Goal: Task Accomplishment & Management: Manage account settings

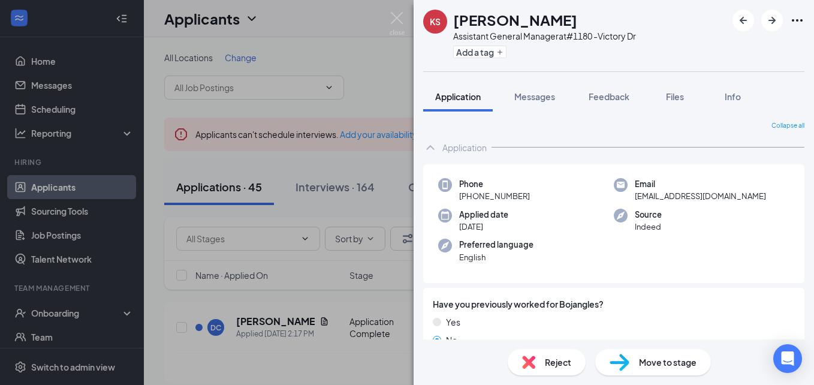
click at [324, 125] on div "KS [PERSON_NAME] Assistant General Manager at #1180 -Victory Dr Add a tag Appli…" at bounding box center [407, 192] width 814 height 385
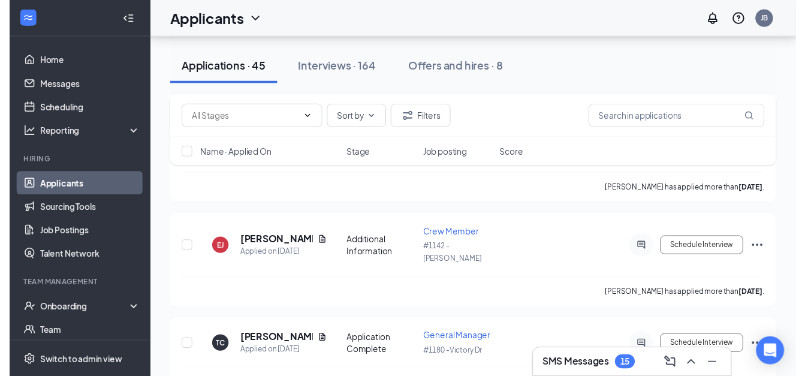
scroll to position [751, 0]
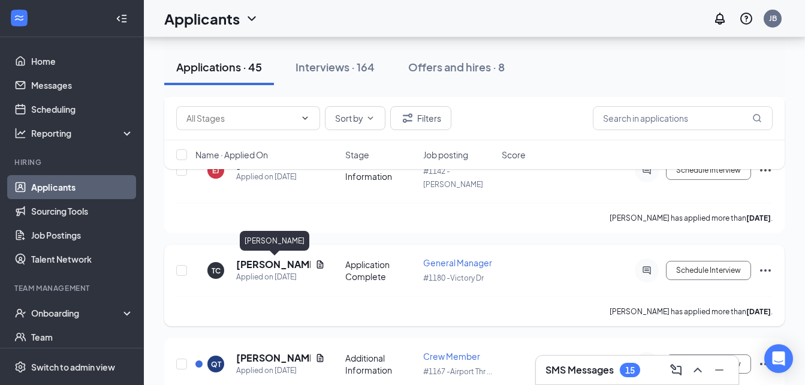
click at [264, 269] on h5 "[PERSON_NAME]" at bounding box center [273, 264] width 74 height 13
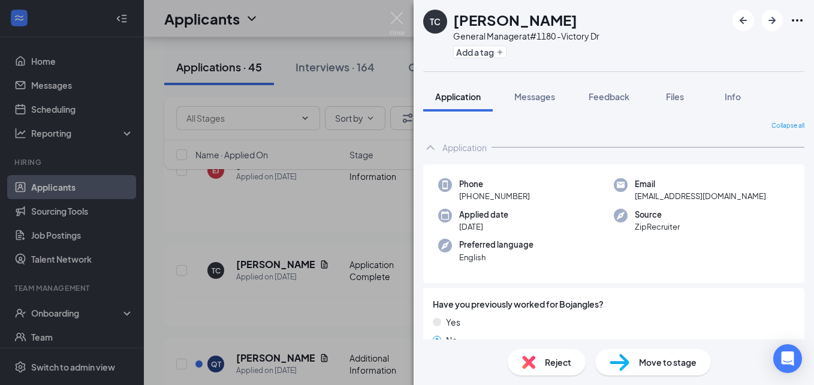
click at [524, 361] on img at bounding box center [528, 361] width 13 height 13
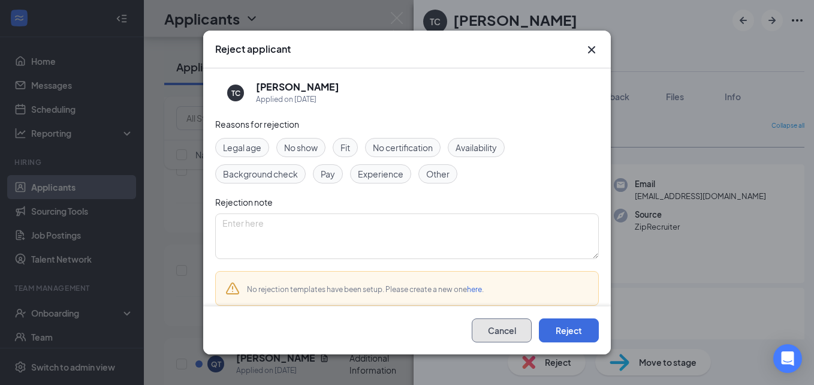
click at [494, 325] on button "Cancel" at bounding box center [501, 330] width 60 height 24
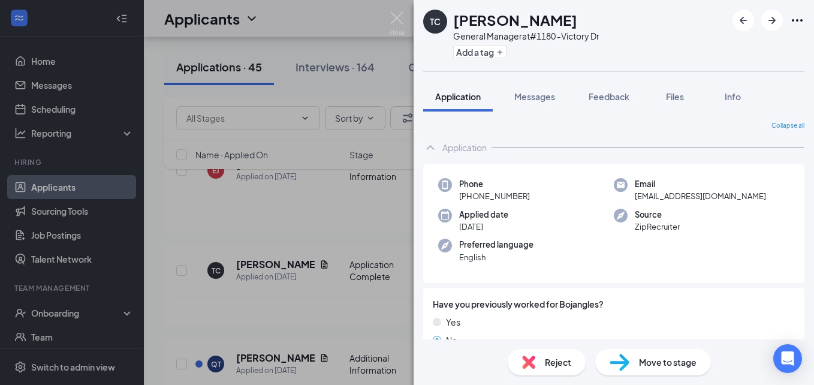
click at [225, 188] on div "TC [PERSON_NAME] General Manager at #1180 -Victory Dr Add a tag Application Mes…" at bounding box center [407, 192] width 814 height 385
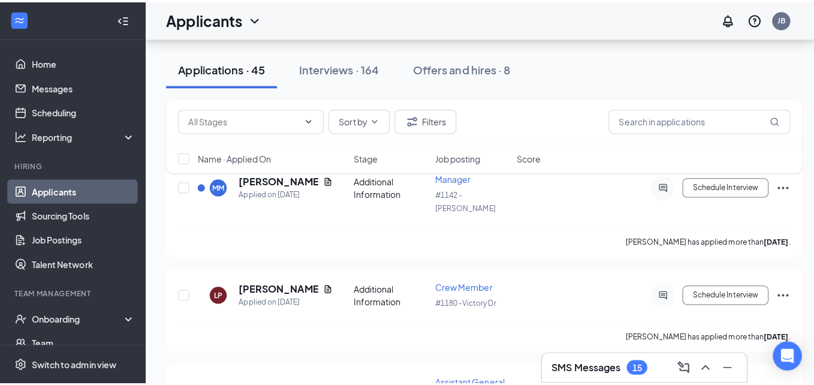
scroll to position [1429, 0]
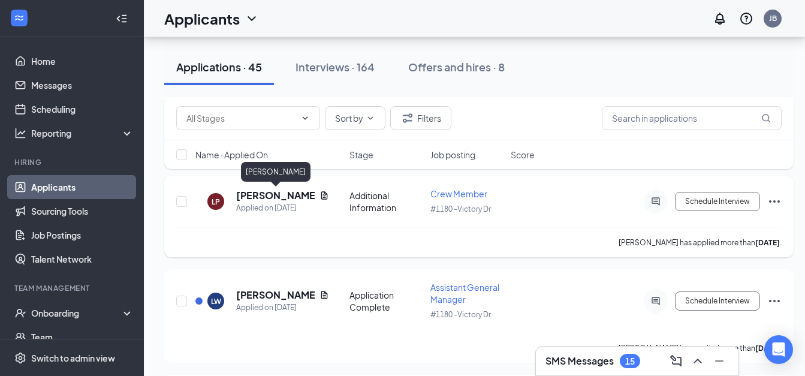
click at [286, 192] on h5 "[PERSON_NAME]" at bounding box center [275, 195] width 78 height 13
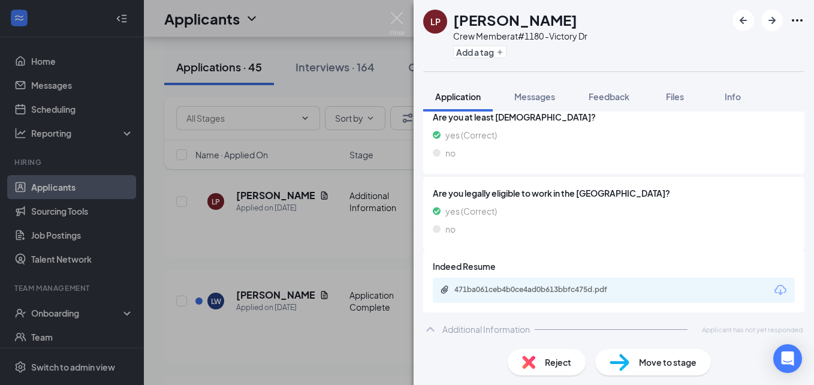
scroll to position [511, 0]
click at [730, 96] on span "Info" at bounding box center [732, 96] width 16 height 11
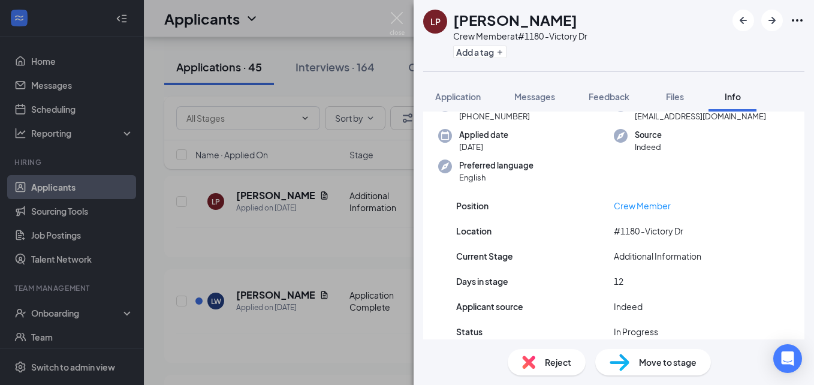
scroll to position [111, 0]
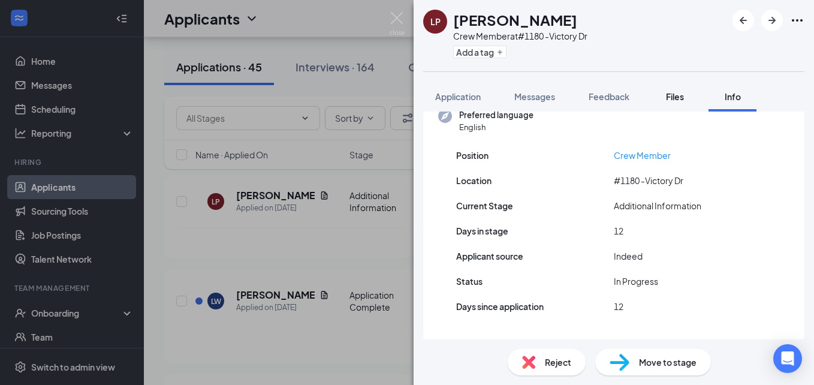
click at [681, 96] on span "Files" at bounding box center [675, 96] width 18 height 11
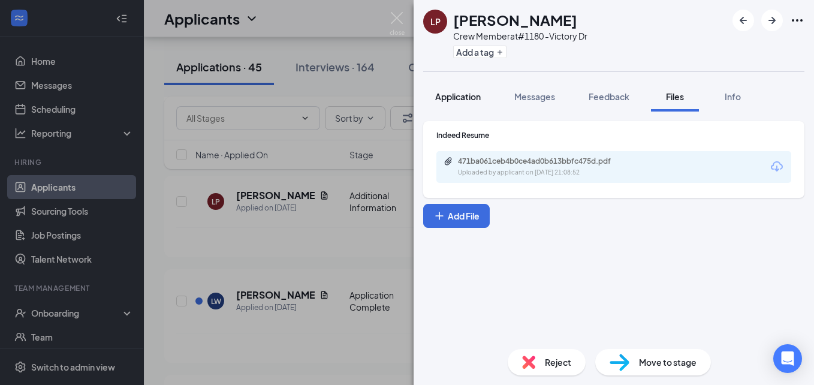
click at [473, 97] on span "Application" at bounding box center [458, 96] width 46 height 11
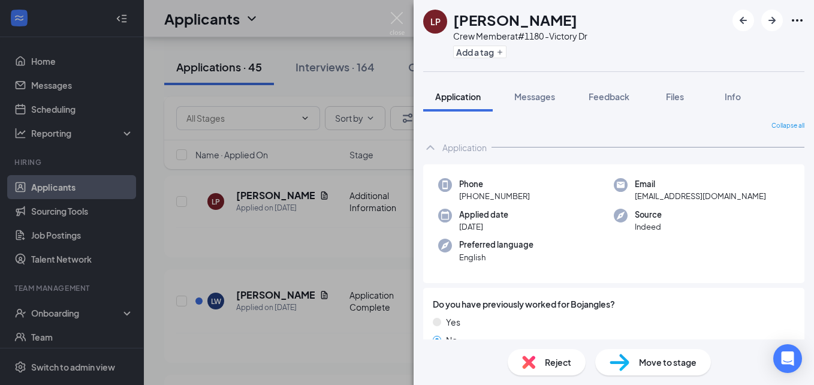
click at [359, 226] on div "LP [PERSON_NAME] Crew Member at #1180 -Victory Dr Add a tag Application Message…" at bounding box center [407, 192] width 814 height 385
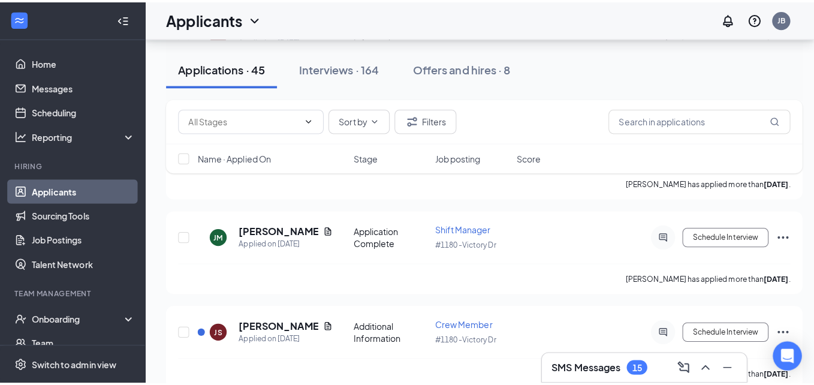
scroll to position [1677, 0]
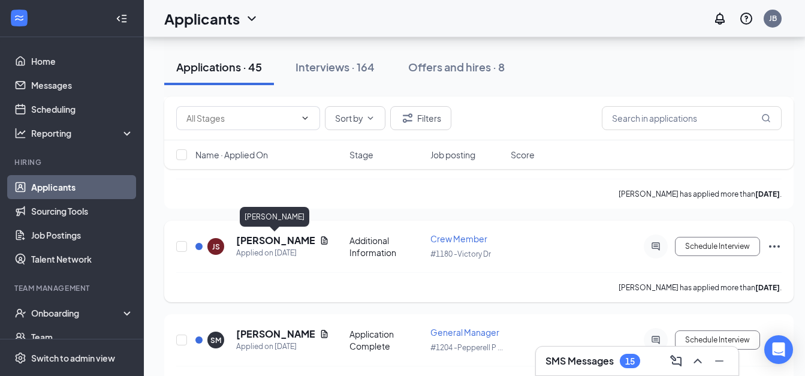
click at [271, 238] on h5 "[PERSON_NAME]" at bounding box center [275, 240] width 78 height 13
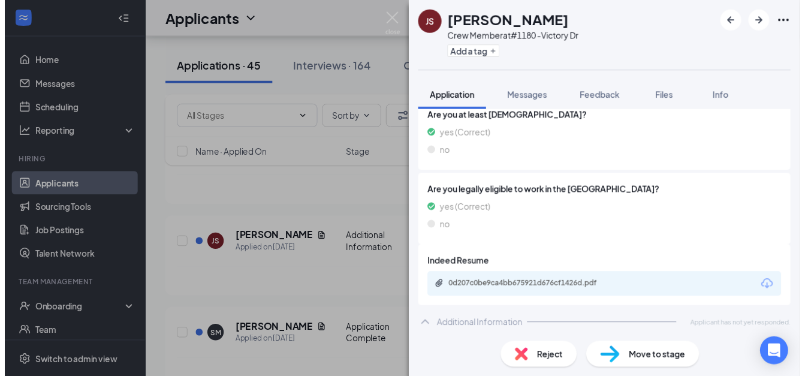
scroll to position [511, 0]
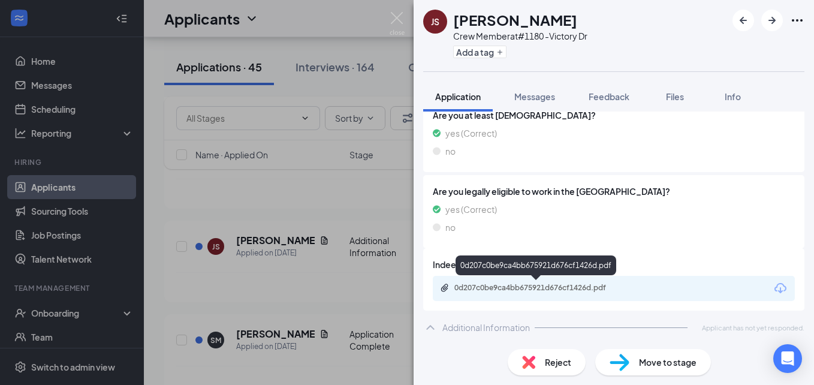
click at [612, 286] on div "0d207c0be9ca4bb675921d676cf1426d.pdf" at bounding box center [538, 288] width 168 height 10
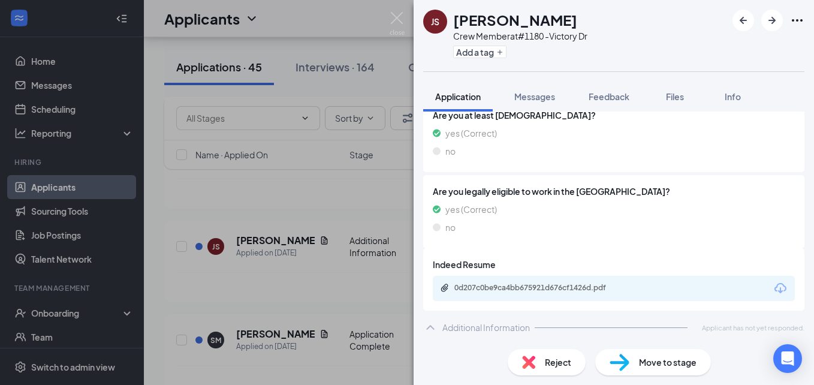
click at [376, 176] on div "JS [PERSON_NAME] Crew Member at #1180 -Victory Dr Add a tag Application Message…" at bounding box center [407, 192] width 814 height 385
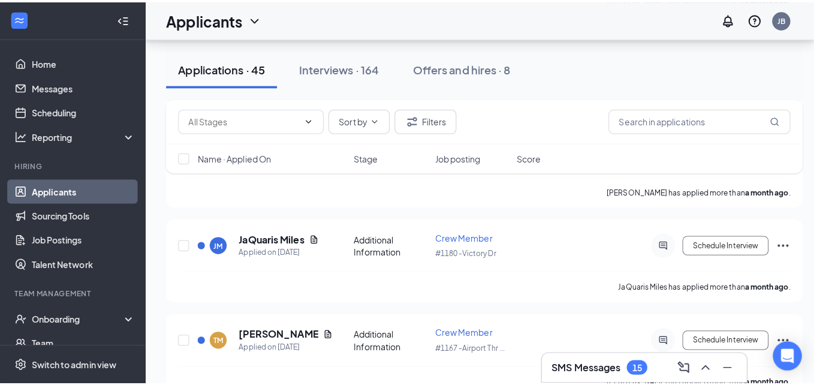
scroll to position [3931, 0]
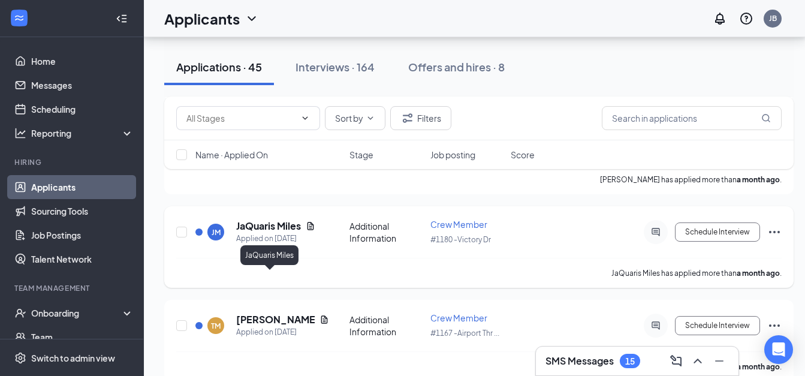
click at [286, 232] on h5 "JaQuaris Miles" at bounding box center [268, 225] width 65 height 13
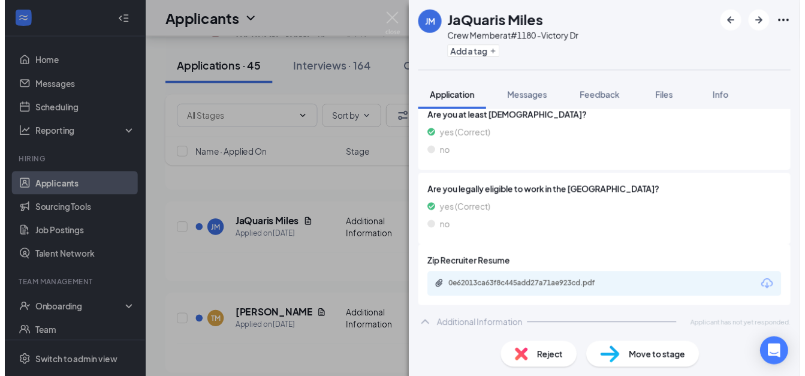
scroll to position [511, 0]
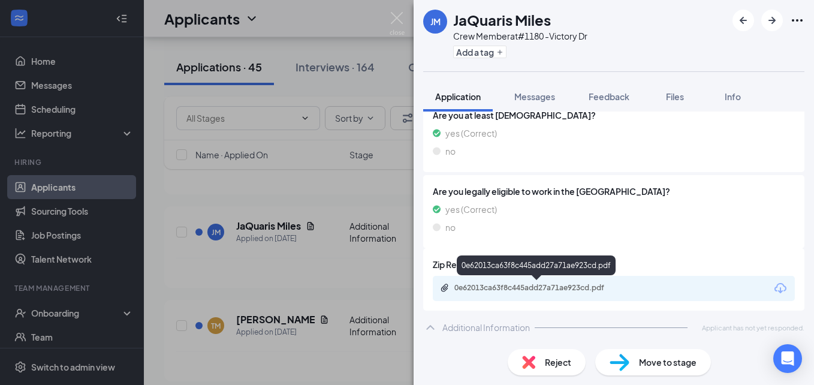
click at [604, 287] on div "0e62013ca63f8c445add27a71ae923cd.pdf" at bounding box center [538, 288] width 168 height 10
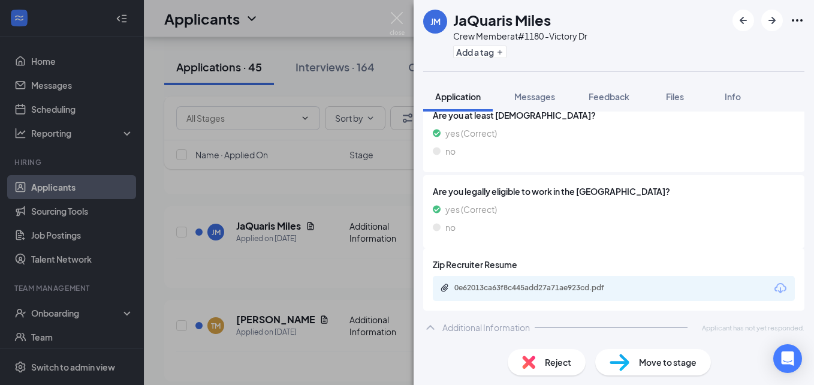
click at [216, 270] on div "[PERSON_NAME] Crew Member at #1180 -Victory Dr Add a tag Application Messages F…" at bounding box center [407, 192] width 814 height 385
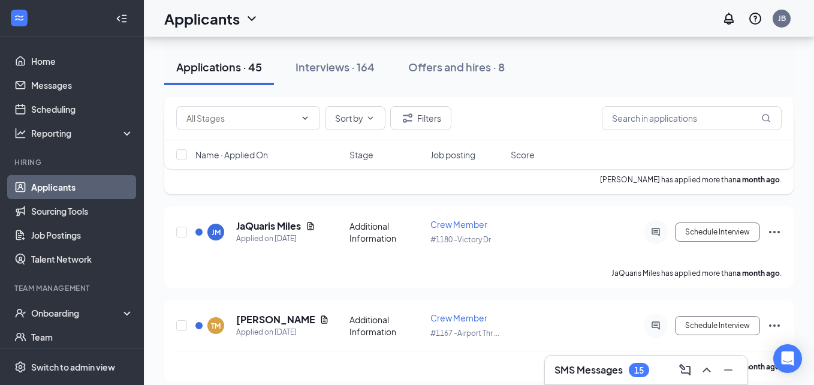
click at [242, 194] on div "[PERSON_NAME] has applied more than a month ago ." at bounding box center [478, 179] width 605 height 30
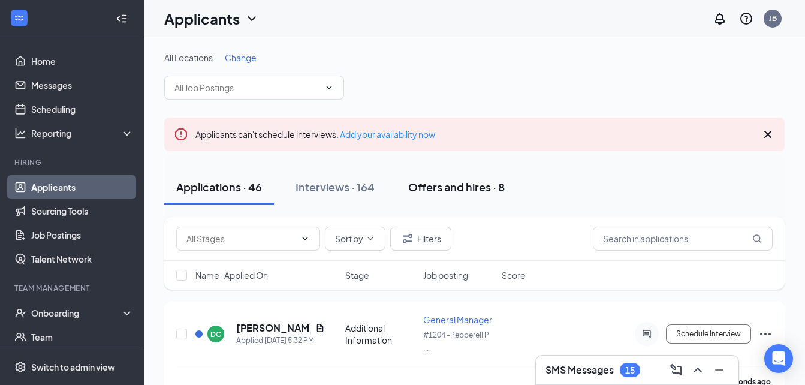
click at [456, 188] on div "Offers and hires · 8" at bounding box center [456, 186] width 96 height 15
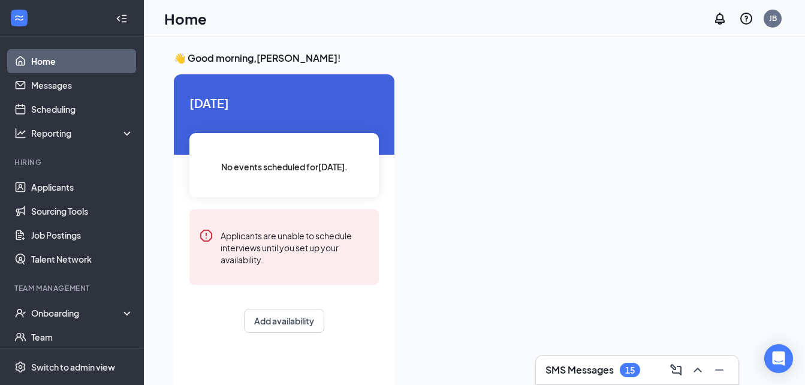
scroll to position [25, 0]
